Goal: Information Seeking & Learning: Understand process/instructions

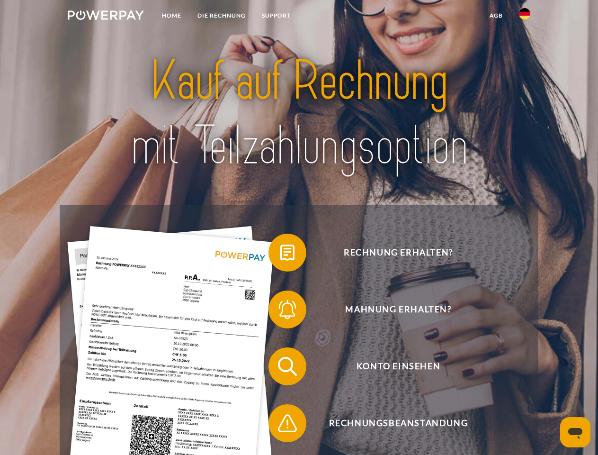
click at [106, 17] on img at bounding box center [106, 14] width 76 height 9
click at [525, 17] on img at bounding box center [524, 13] width 11 height 11
click at [496, 16] on link "agb" at bounding box center [496, 15] width 29 height 17
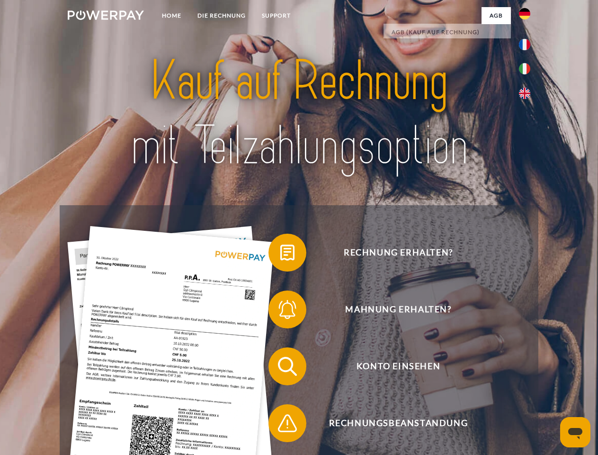
click at [280, 254] on span at bounding box center [273, 252] width 47 height 47
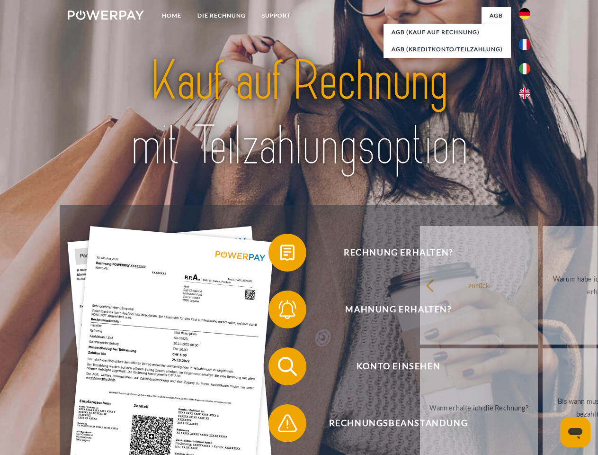
click at [280, 311] on span at bounding box center [273, 309] width 47 height 47
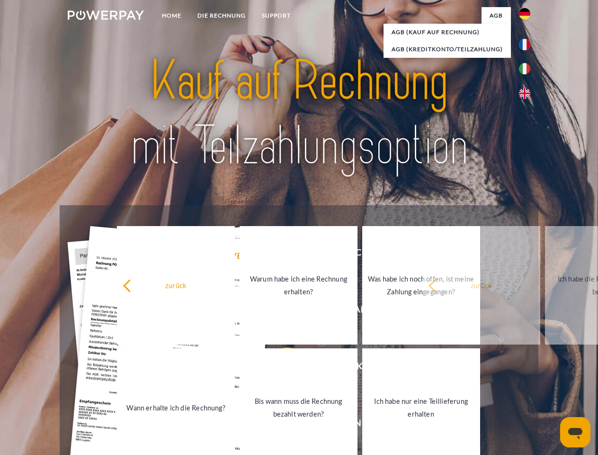
click at [280, 368] on link "Bis wann muss die Rechnung bezahlt werden?" at bounding box center [299, 407] width 118 height 118
click at [280, 425] on span at bounding box center [273, 422] width 47 height 47
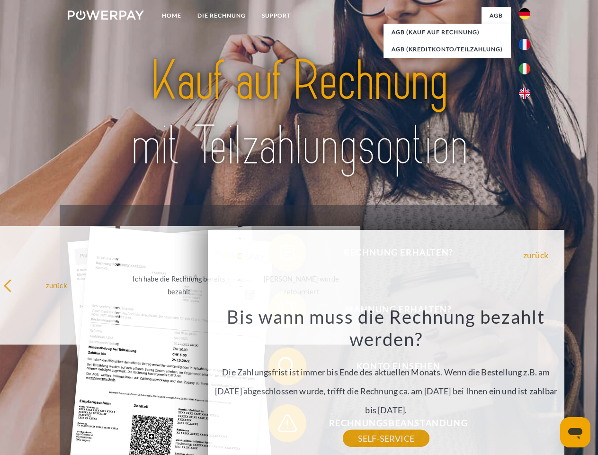
click at [576, 432] on icon "Messaging-Fenster öffnen" at bounding box center [576, 433] width 14 height 11
